Goal: Task Accomplishment & Management: Manage account settings

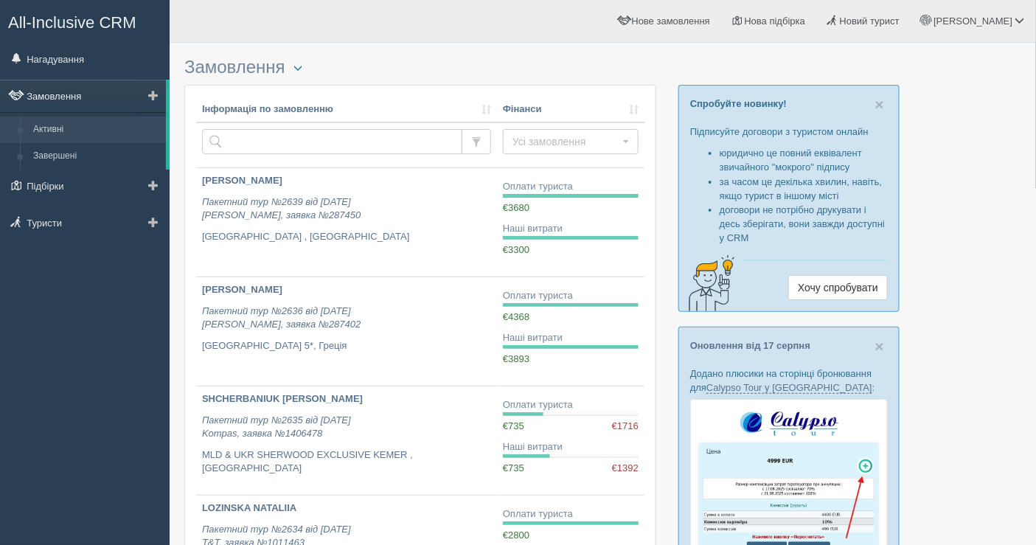
click at [79, 94] on link "Замовлення" at bounding box center [83, 96] width 166 height 32
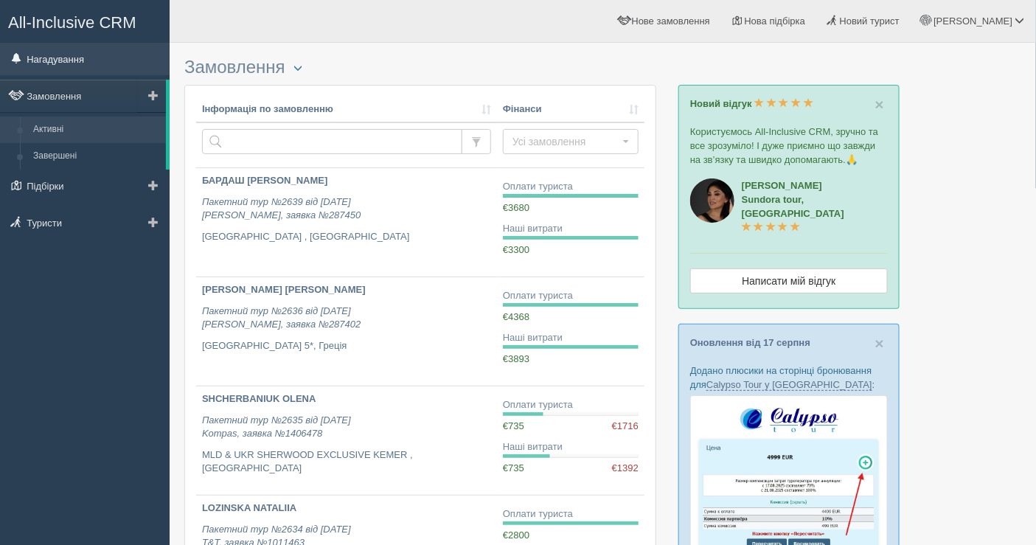
click at [83, 64] on link "Нагадування" at bounding box center [85, 59] width 170 height 32
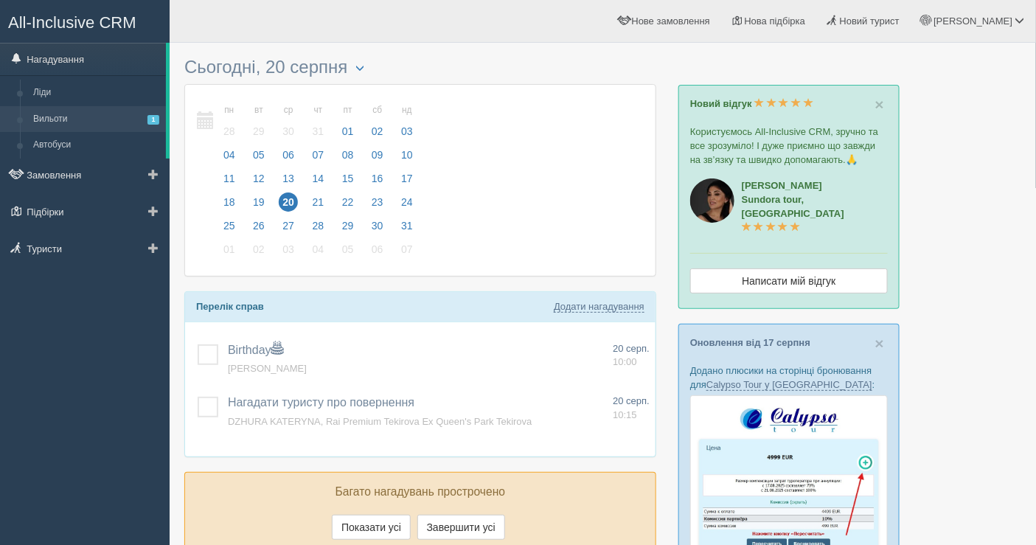
click at [79, 114] on link "Вильоти 1" at bounding box center [96, 119] width 139 height 27
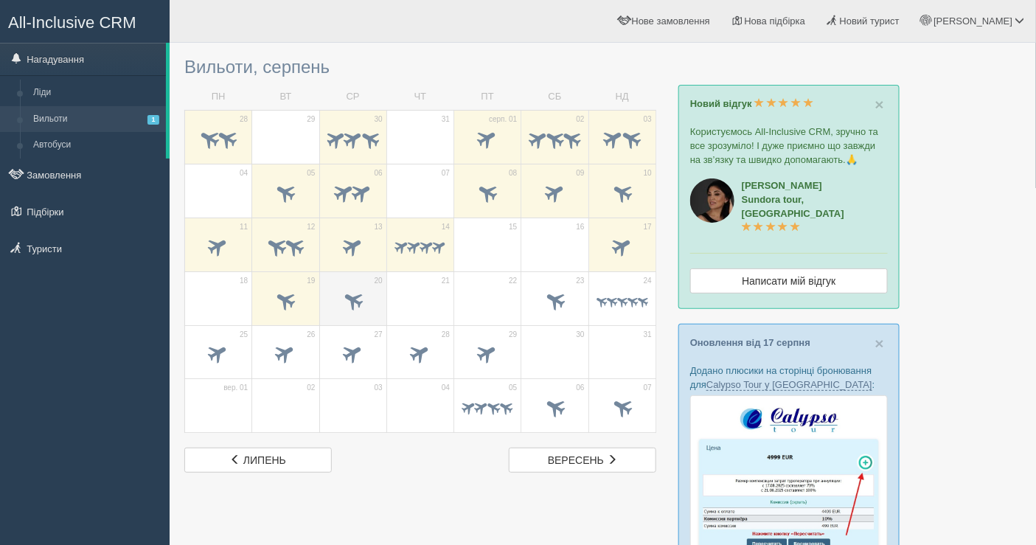
click at [361, 291] on span at bounding box center [353, 301] width 52 height 25
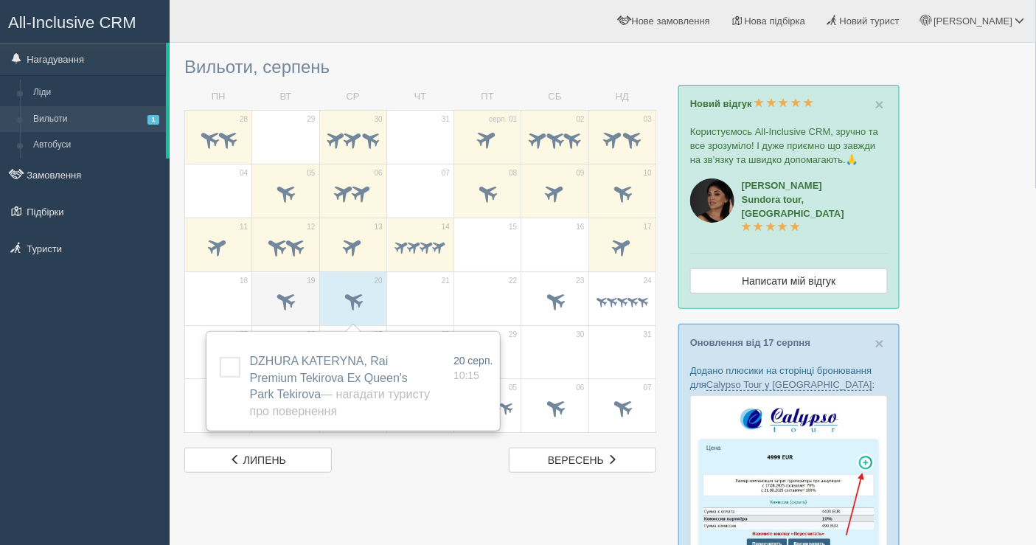
click at [280, 303] on span at bounding box center [286, 300] width 24 height 24
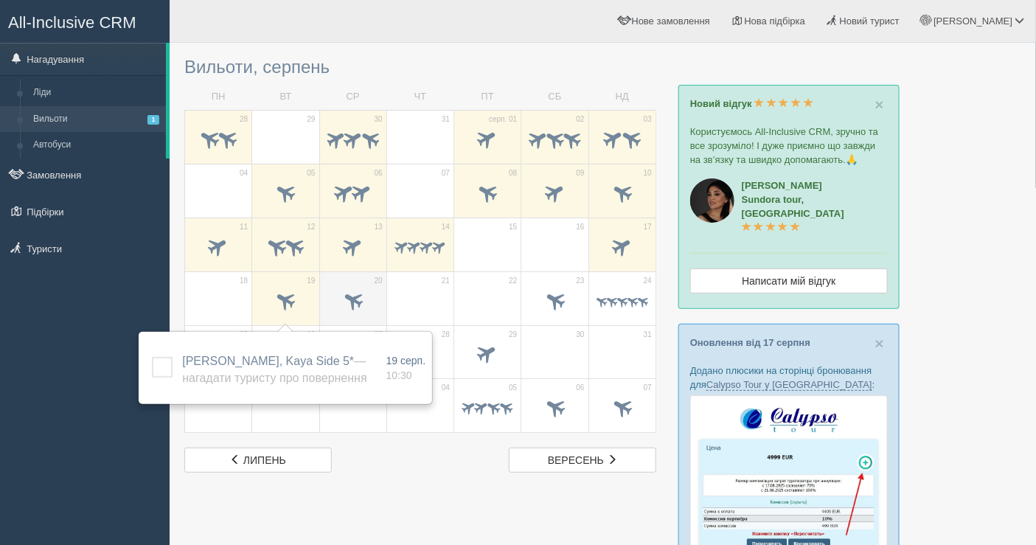
click at [361, 307] on span at bounding box center [353, 300] width 24 height 24
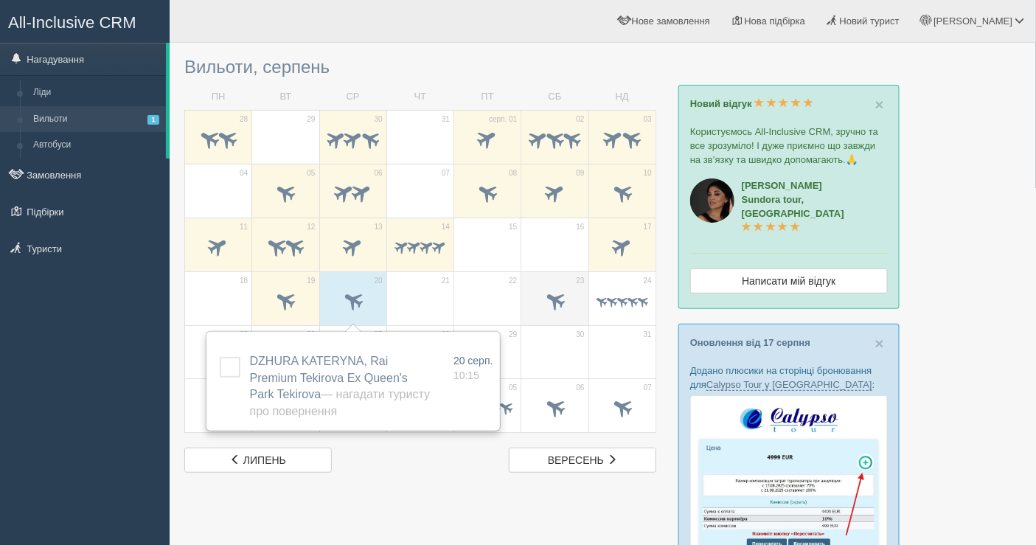
click at [559, 293] on span at bounding box center [555, 300] width 24 height 24
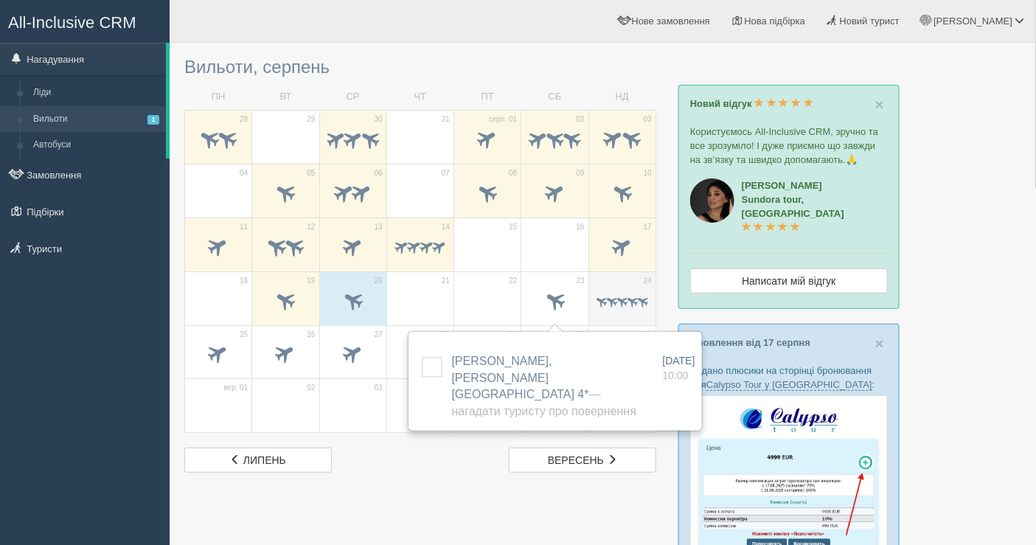
click at [627, 294] on span at bounding box center [632, 301] width 14 height 14
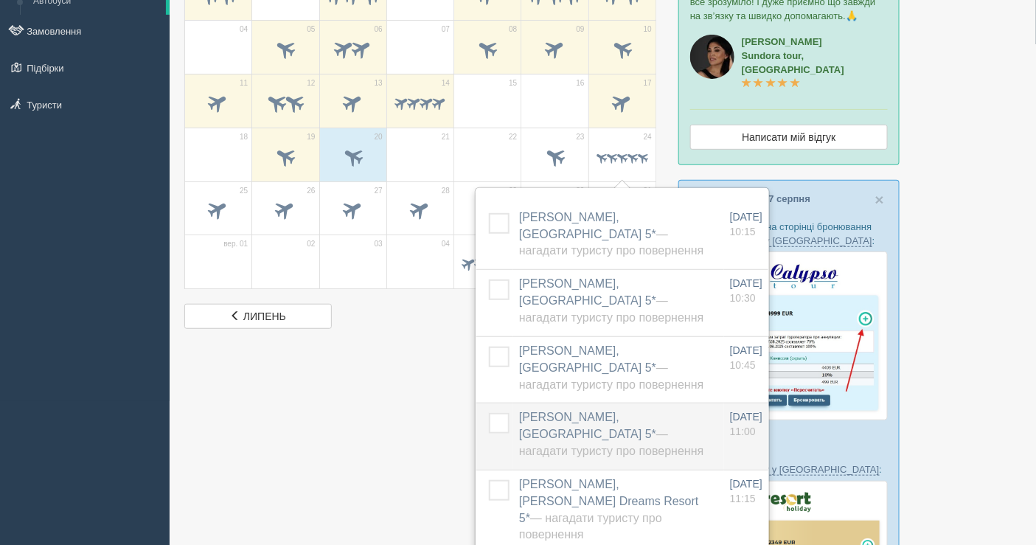
scroll to position [164, 0]
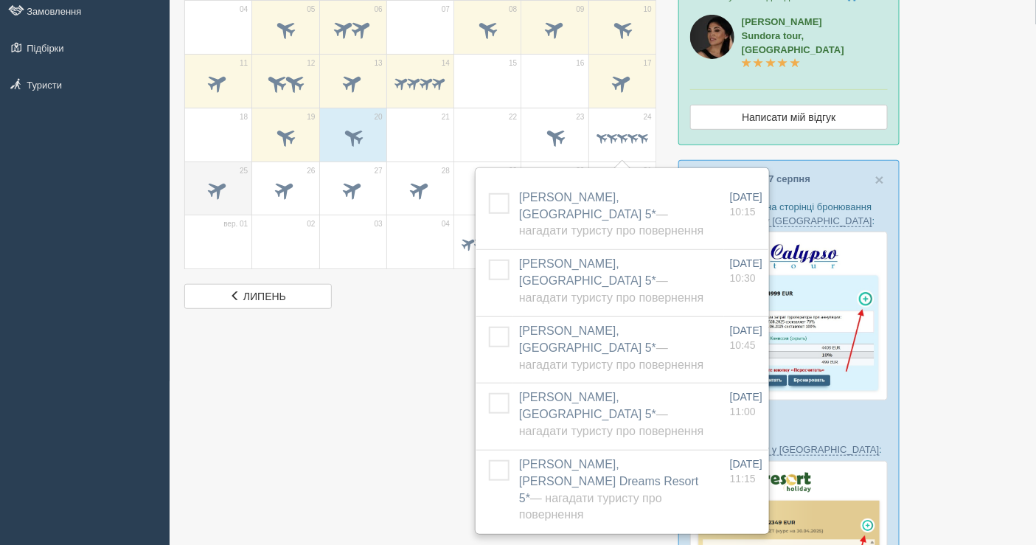
click at [210, 194] on span at bounding box center [218, 190] width 24 height 24
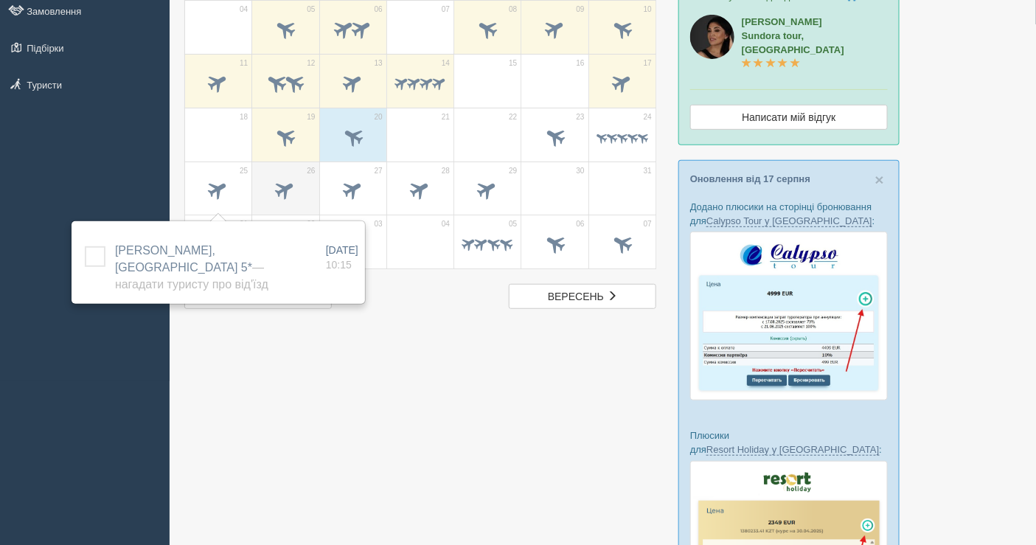
click at [291, 178] on span at bounding box center [286, 190] width 24 height 24
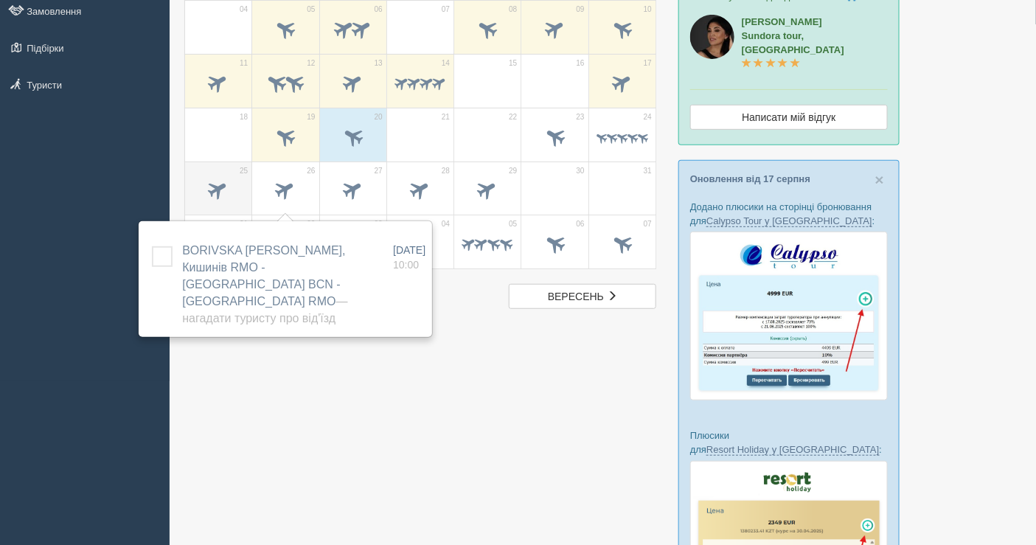
click at [221, 190] on span at bounding box center [218, 190] width 24 height 24
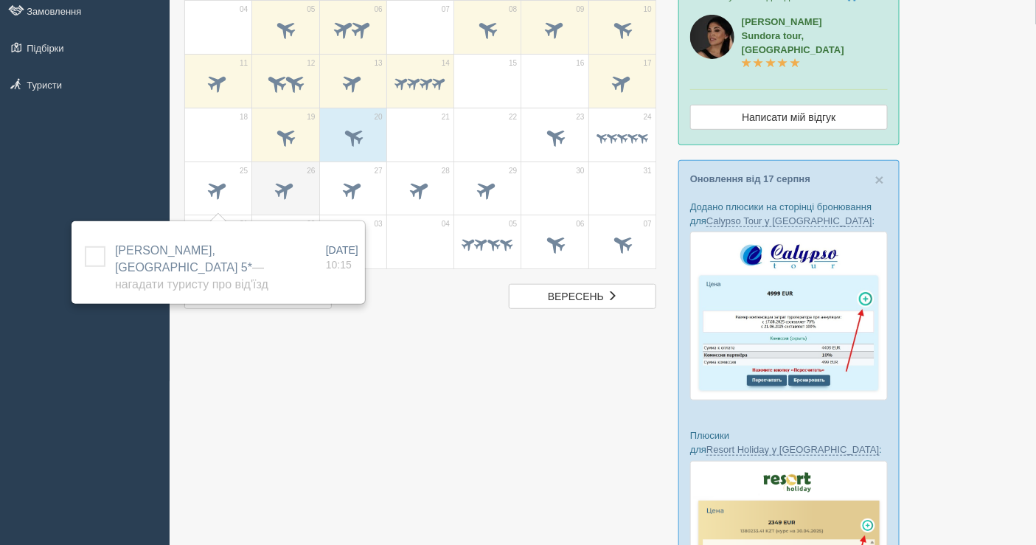
click at [295, 184] on span at bounding box center [286, 190] width 24 height 24
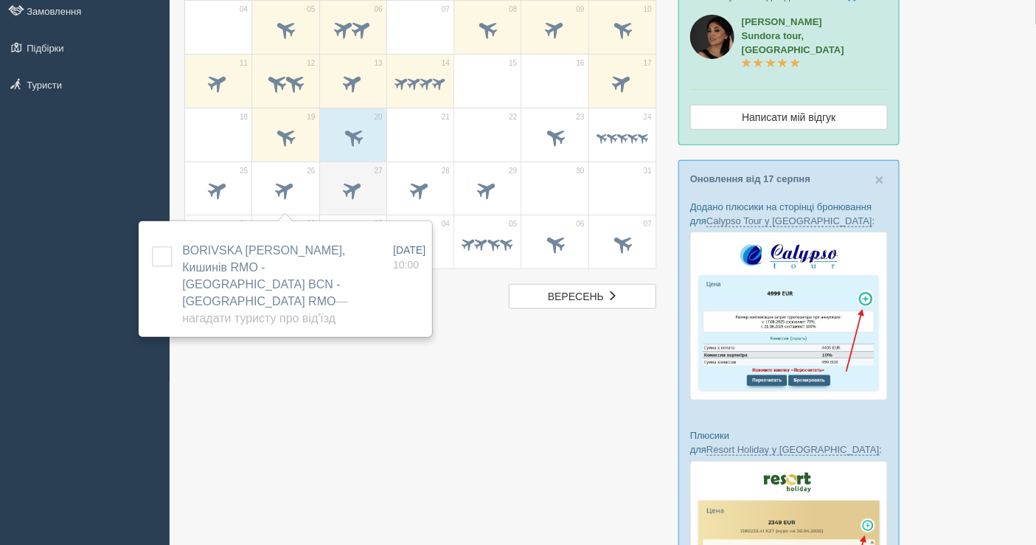
click at [341, 184] on span at bounding box center [353, 190] width 24 height 24
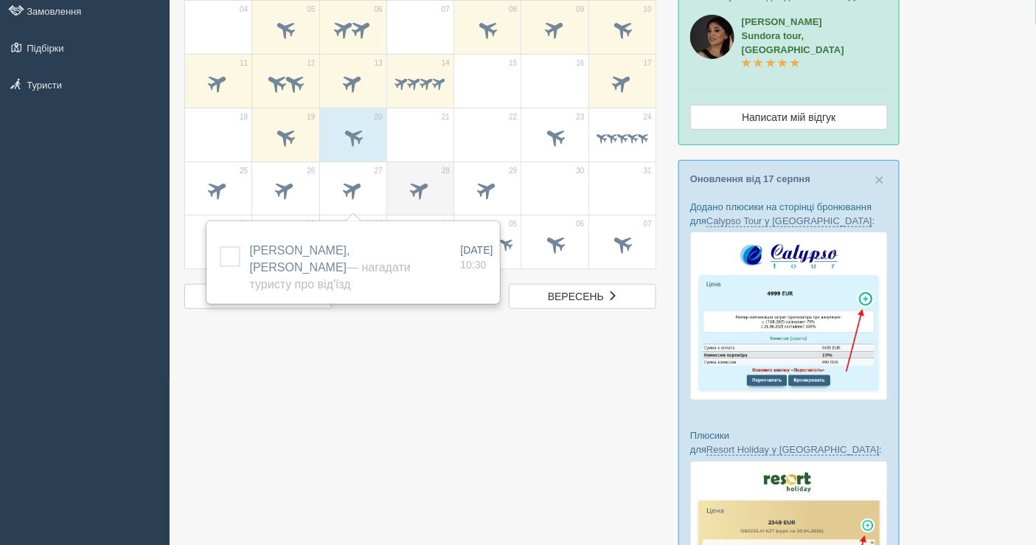
click at [428, 185] on span at bounding box center [420, 190] width 24 height 24
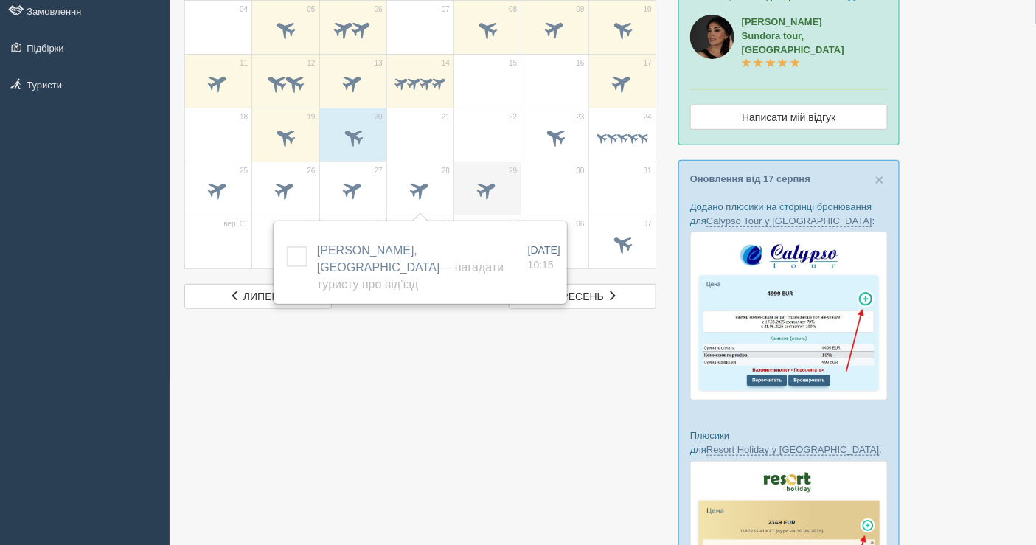
click at [476, 179] on span at bounding box center [488, 191] width 52 height 25
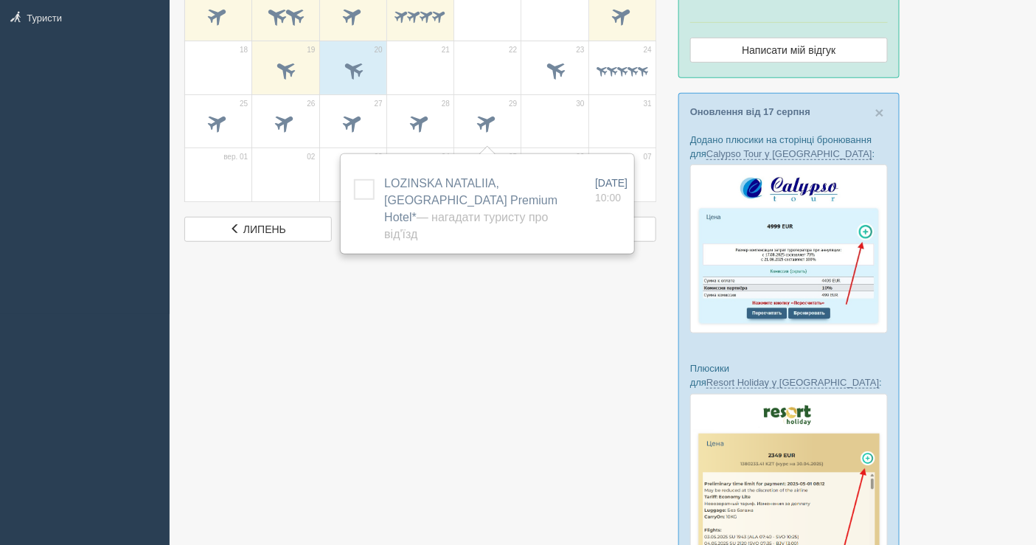
scroll to position [246, 0]
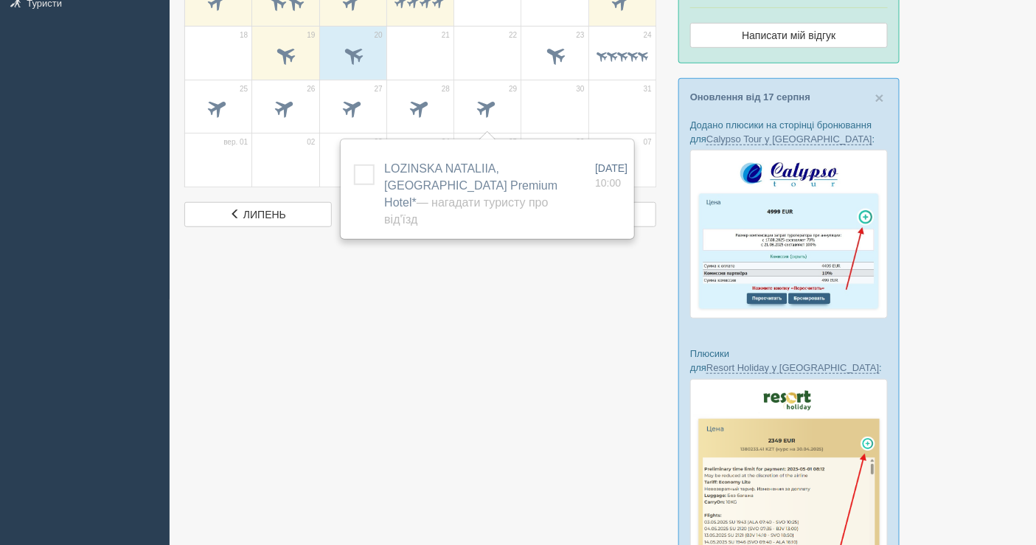
click at [518, 301] on div at bounding box center [602, 365] width 837 height 1121
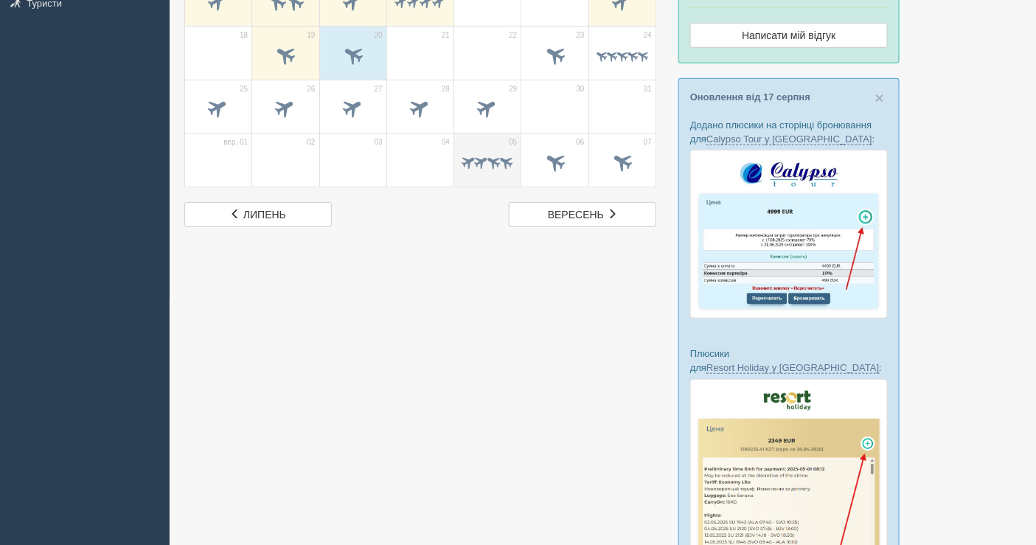
click at [506, 160] on span at bounding box center [506, 161] width 17 height 17
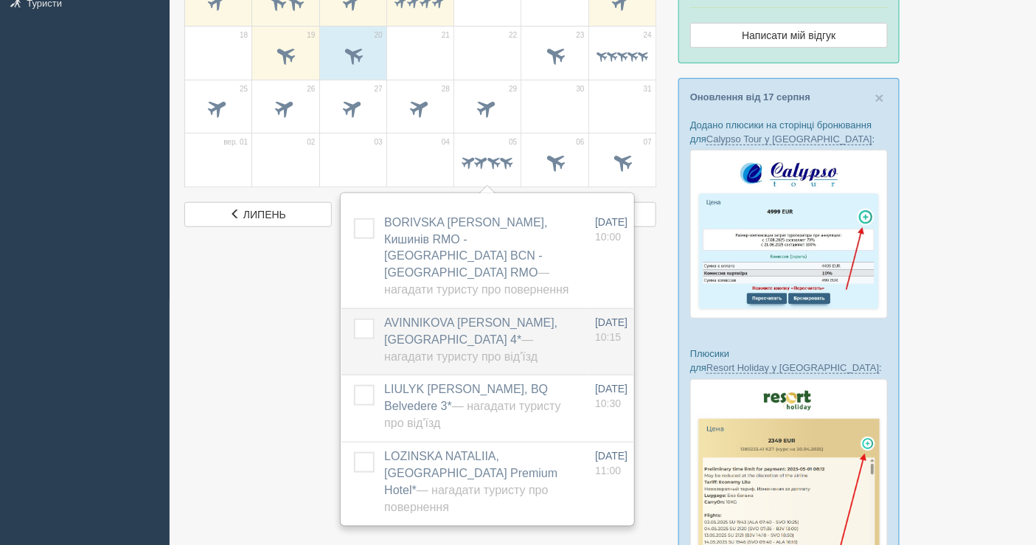
click at [431, 315] on label "AVINNIKOVA MYROSLAVA, Porto Greco Village 4* — Нагадати туристу про від'їзд" at bounding box center [480, 340] width 192 height 51
click at [400, 316] on span "AVINNIKOVA MYROSLAVA, Porto Greco Village 4* — Нагадати туристу про від'їзд" at bounding box center [470, 339] width 173 height 46
click at [460, 341] on span "— Нагадати туристу про від'їзд" at bounding box center [460, 347] width 153 height 29
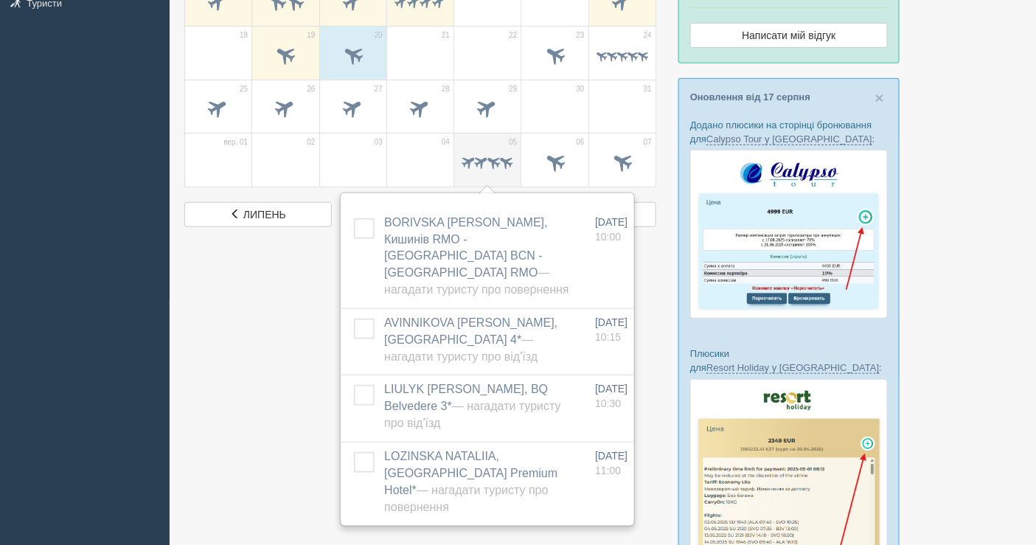
click at [481, 156] on span at bounding box center [481, 161] width 17 height 17
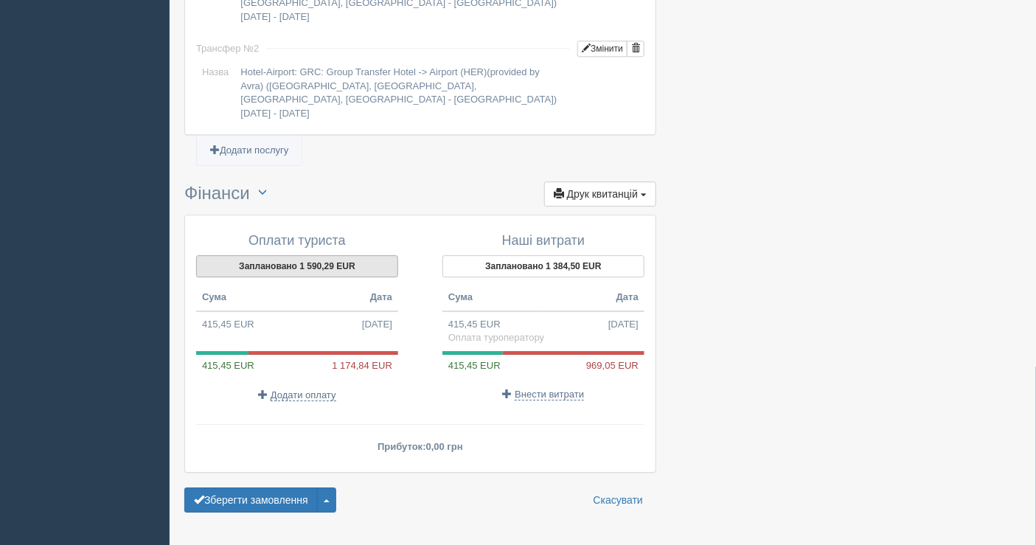
scroll to position [1324, 0]
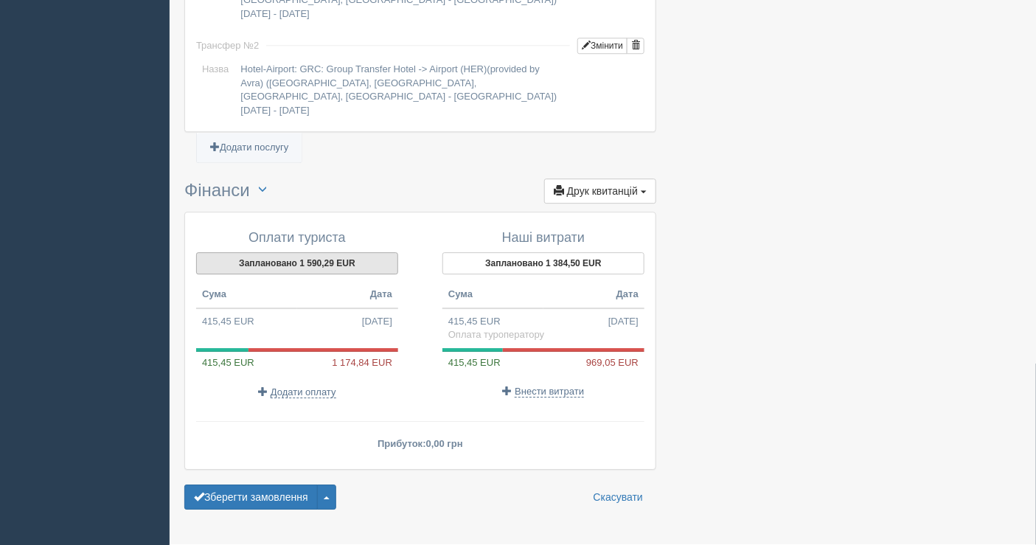
click at [310, 252] on button "Заплановано 1 590,29 EUR" at bounding box center [297, 263] width 202 height 22
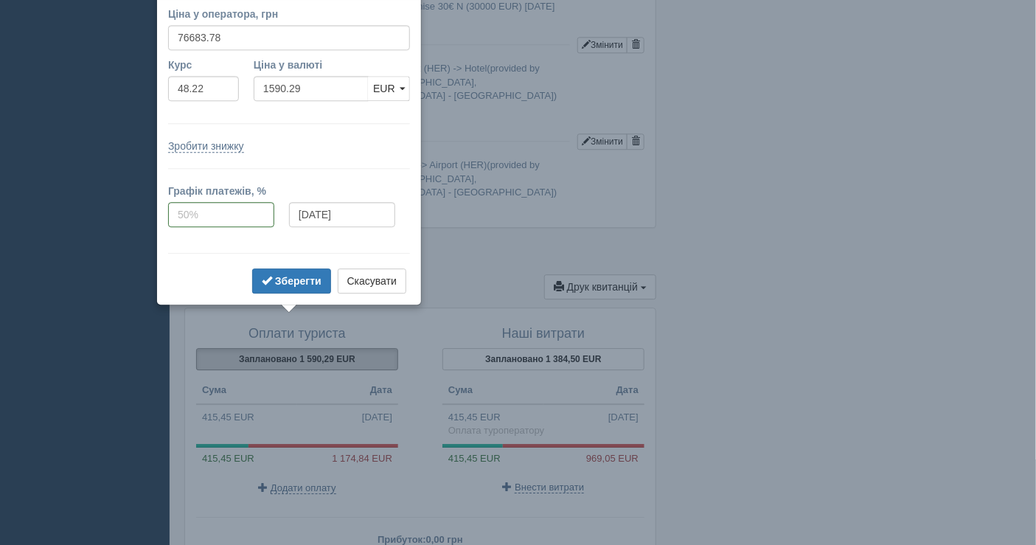
scroll to position [1202, 0]
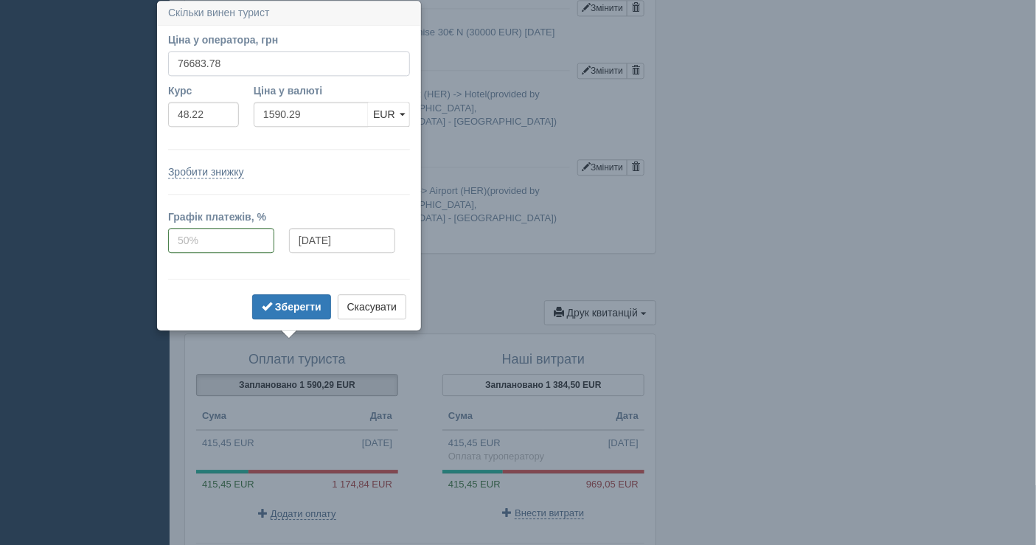
drag, startPoint x: 229, startPoint y: 66, endPoint x: 197, endPoint y: 65, distance: 32.5
click at [197, 65] on input "76683.78" at bounding box center [289, 63] width 242 height 25
type input "76600"
type input "1588.55"
click at [279, 302] on b "Зберегти" at bounding box center [298, 307] width 46 height 12
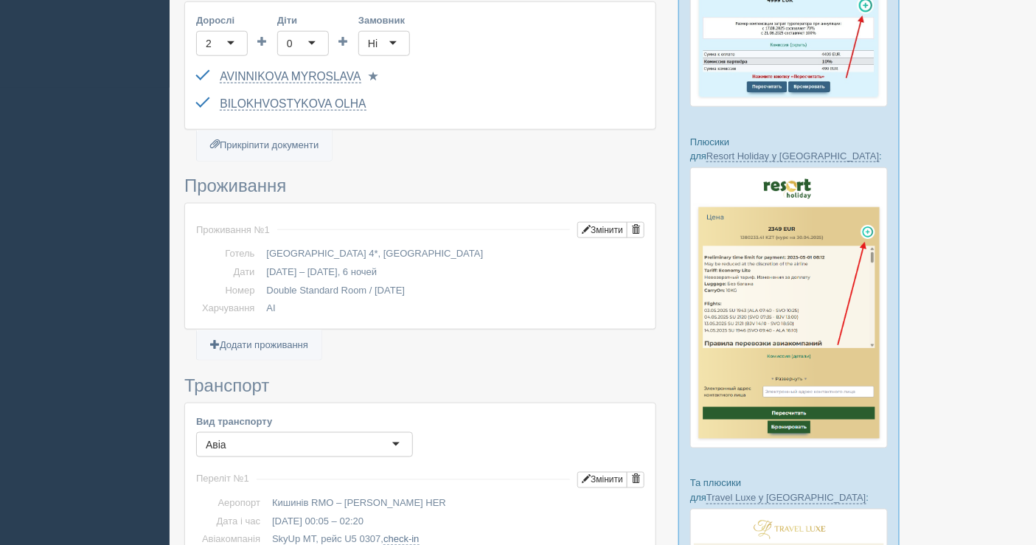
scroll to position [259, 0]
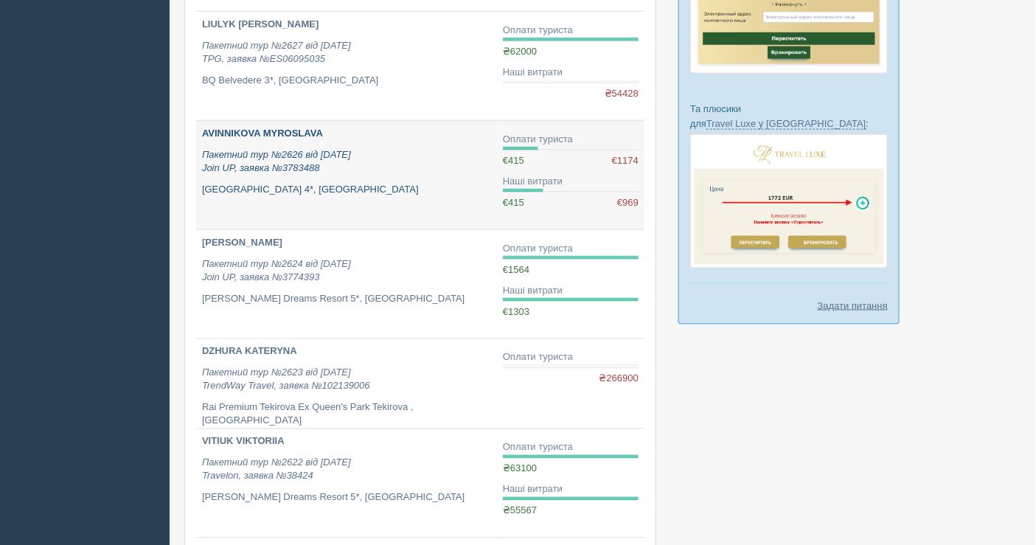
scroll to position [573, 0]
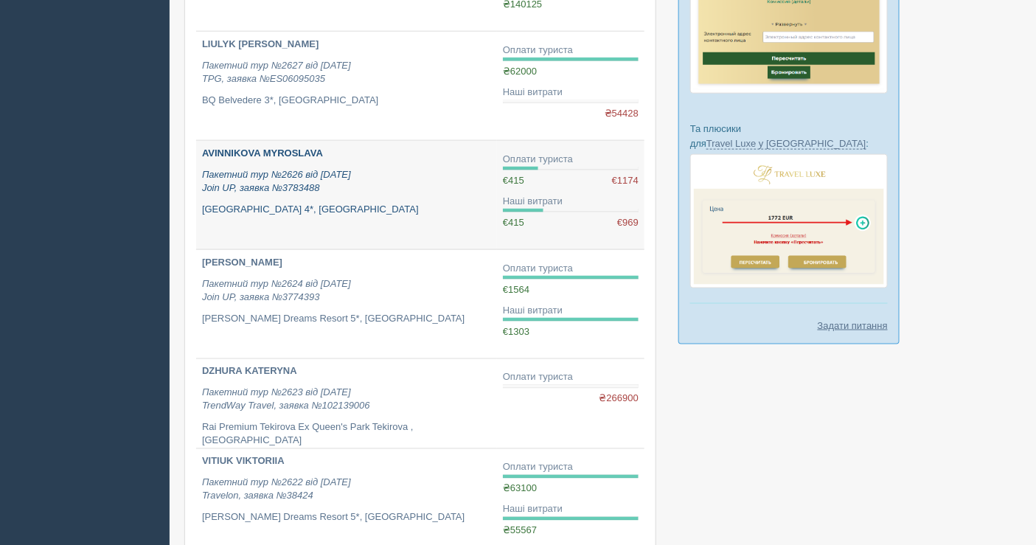
click at [316, 178] on p "Пакетний тур №2626 від 30.07.2025 Join UP, заявка №3783488" at bounding box center [346, 181] width 289 height 27
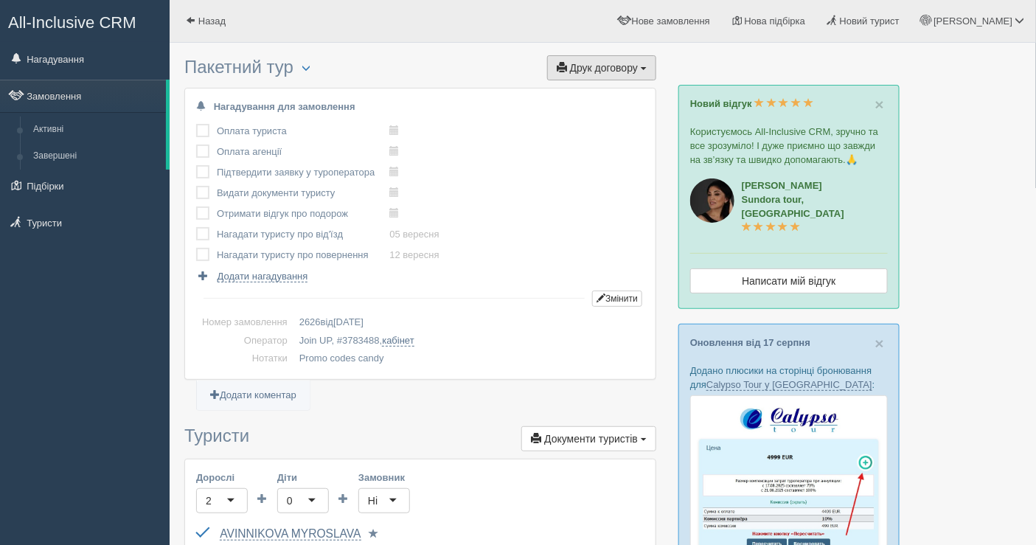
click at [590, 67] on span "Друк договору" at bounding box center [604, 68] width 68 height 12
click at [573, 93] on link "Join UP" at bounding box center [556, 95] width 200 height 24
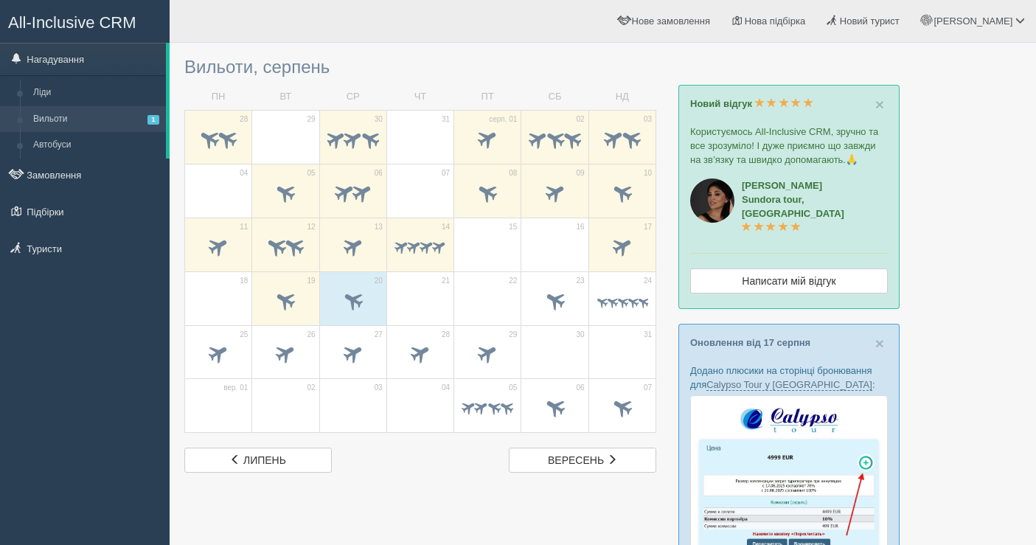
scroll to position [246, 0]
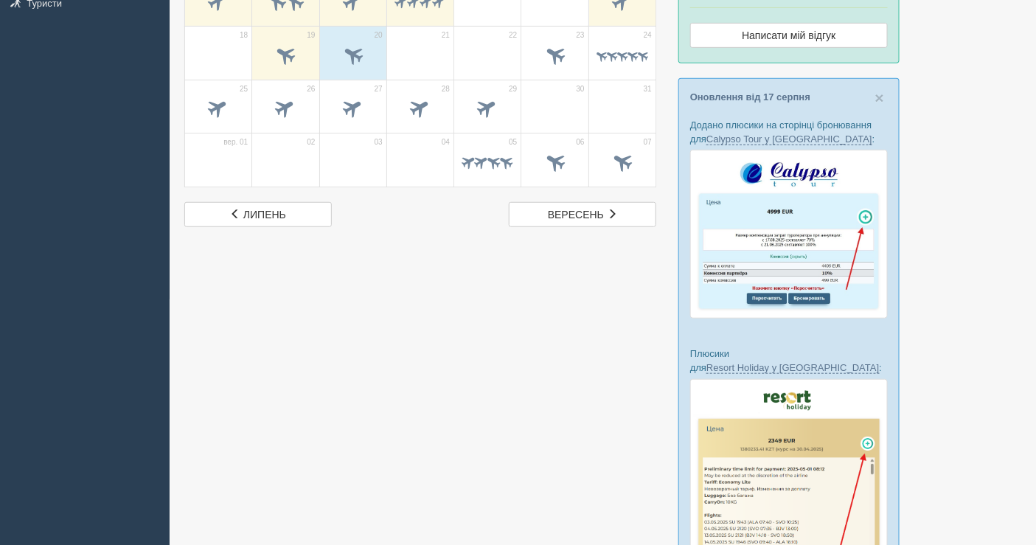
click at [32, 262] on div "All-Inclusive CRM Нагадування Ліди Вильоти 1 Автобуси" at bounding box center [85, 26] width 170 height 545
click at [30, 327] on div "All-Inclusive CRM Нагадування Ліди Вильоти 1 Автобуси" at bounding box center [518, 371] width 1036 height 1234
click at [114, 223] on div "All-Inclusive CRM Нагадування Ліди Вильоти 1 Автобуси" at bounding box center [85, 26] width 170 height 545
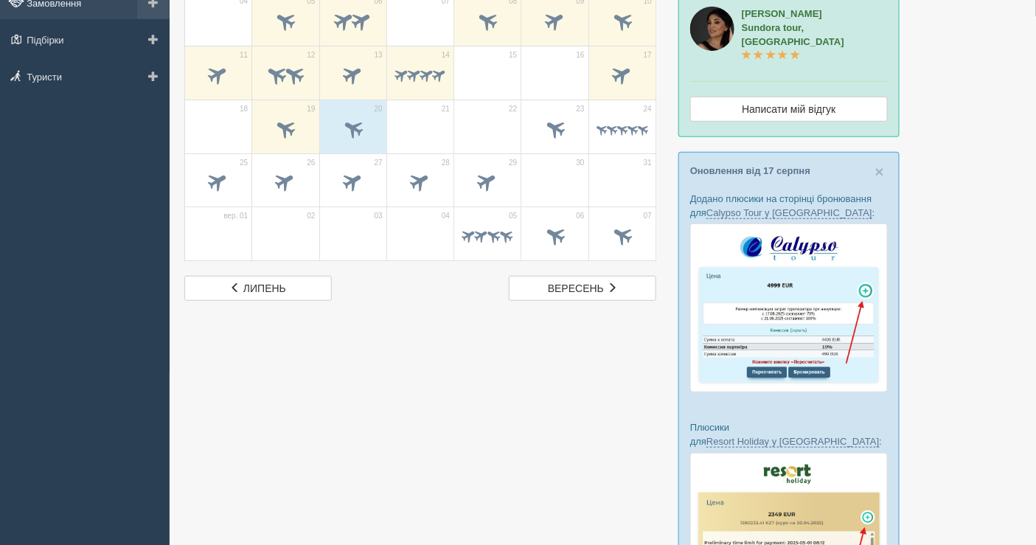
scroll to position [0, 0]
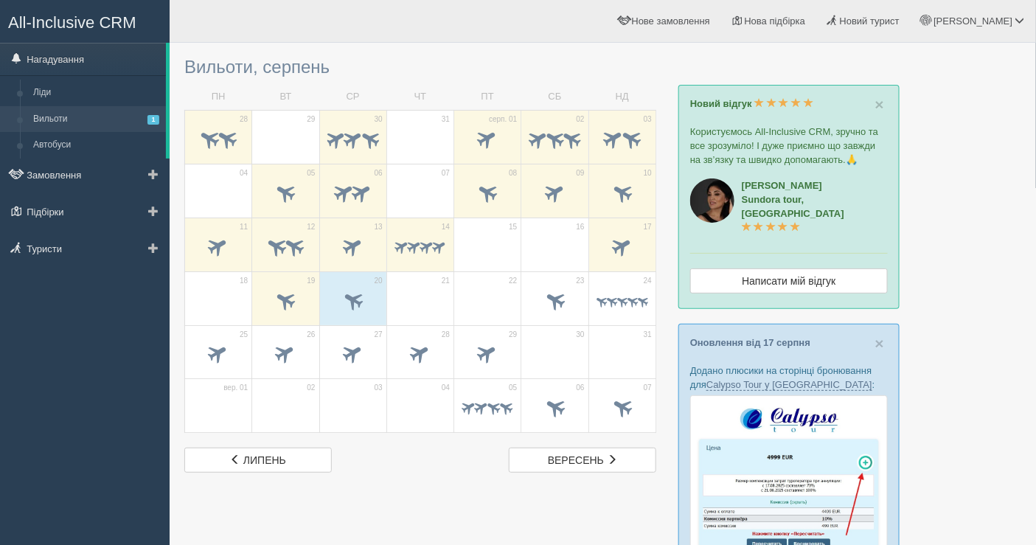
click at [129, 116] on link "Вильоти 1" at bounding box center [96, 119] width 139 height 27
click at [77, 170] on link "Замовлення" at bounding box center [85, 175] width 170 height 32
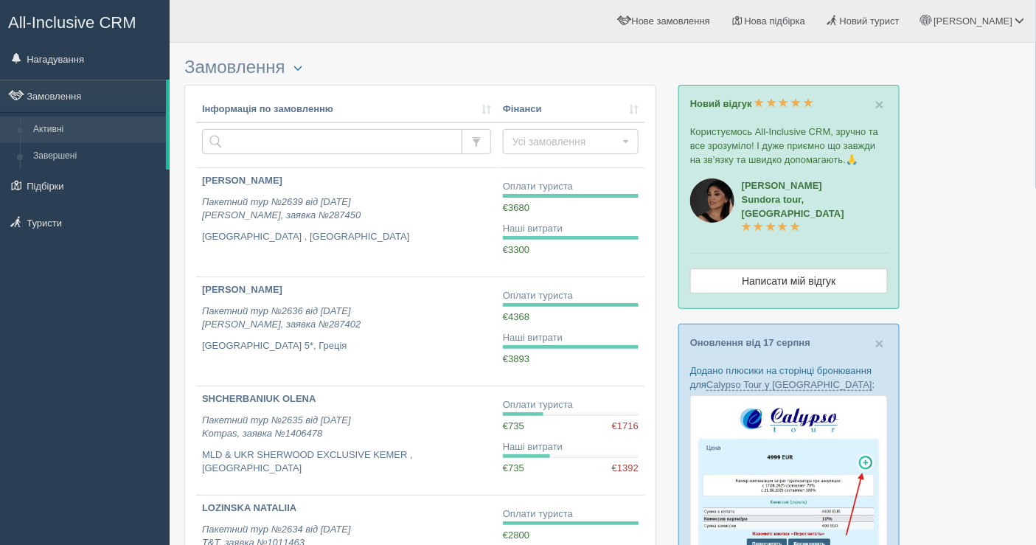
click at [7, 275] on div "All-Inclusive CRM Нагадування Замовлення Активні Завершені" at bounding box center [85, 272] width 170 height 545
